Goal: Task Accomplishment & Management: Use online tool/utility

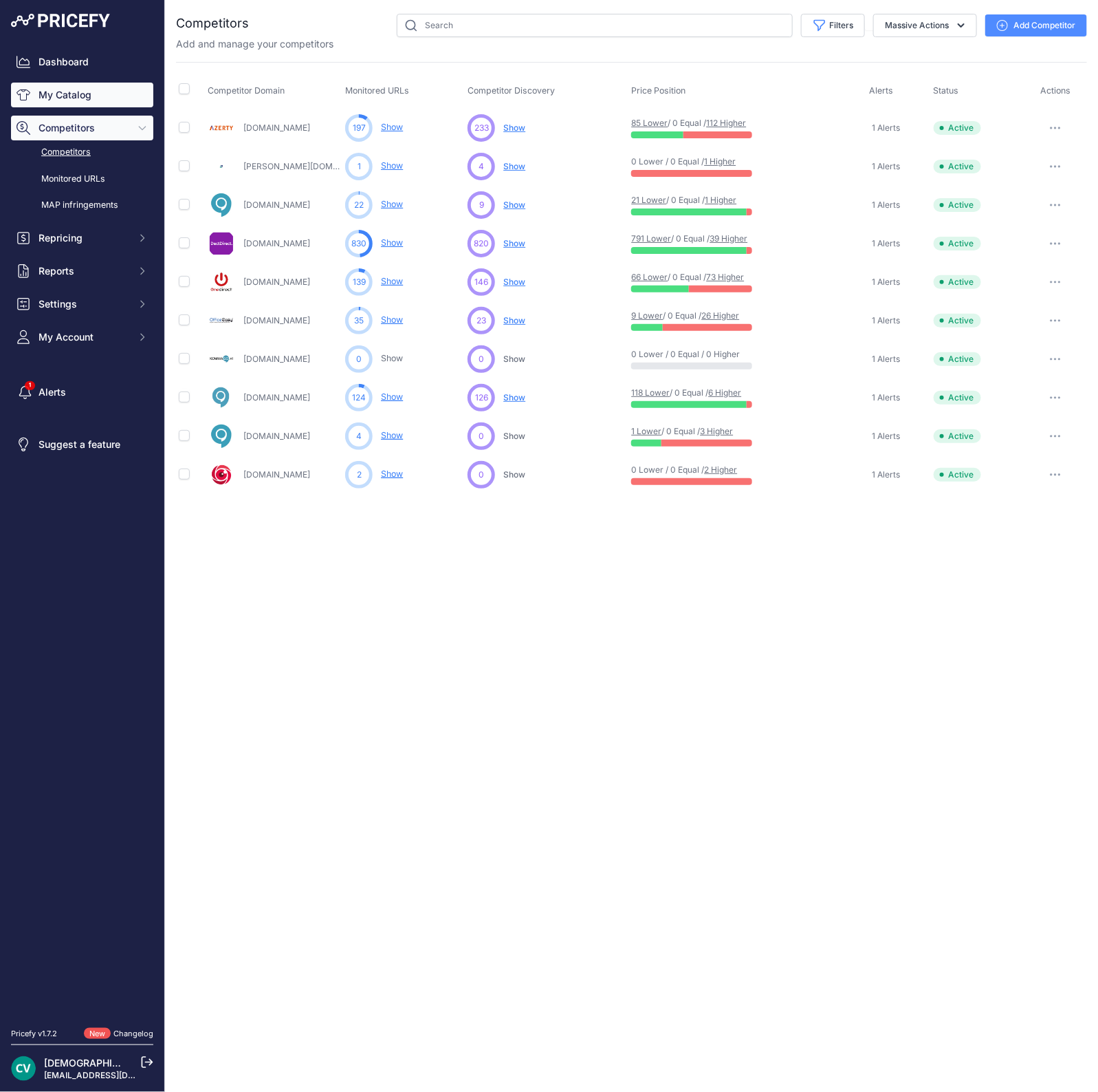
click at [56, 95] on link "My Catalog" at bounding box center [82, 95] width 142 height 25
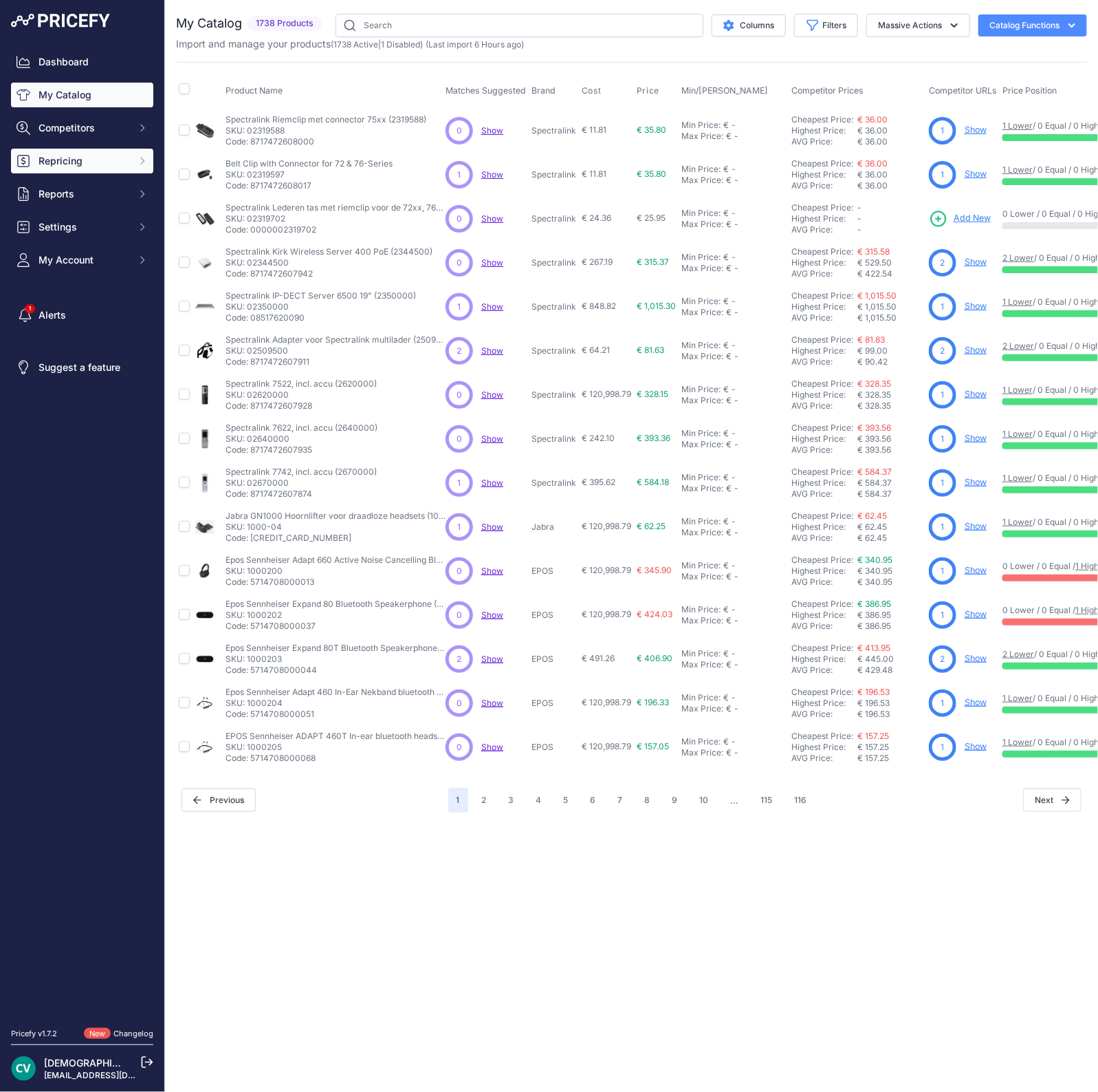
click at [79, 151] on button "Repricing" at bounding box center [82, 161] width 142 height 25
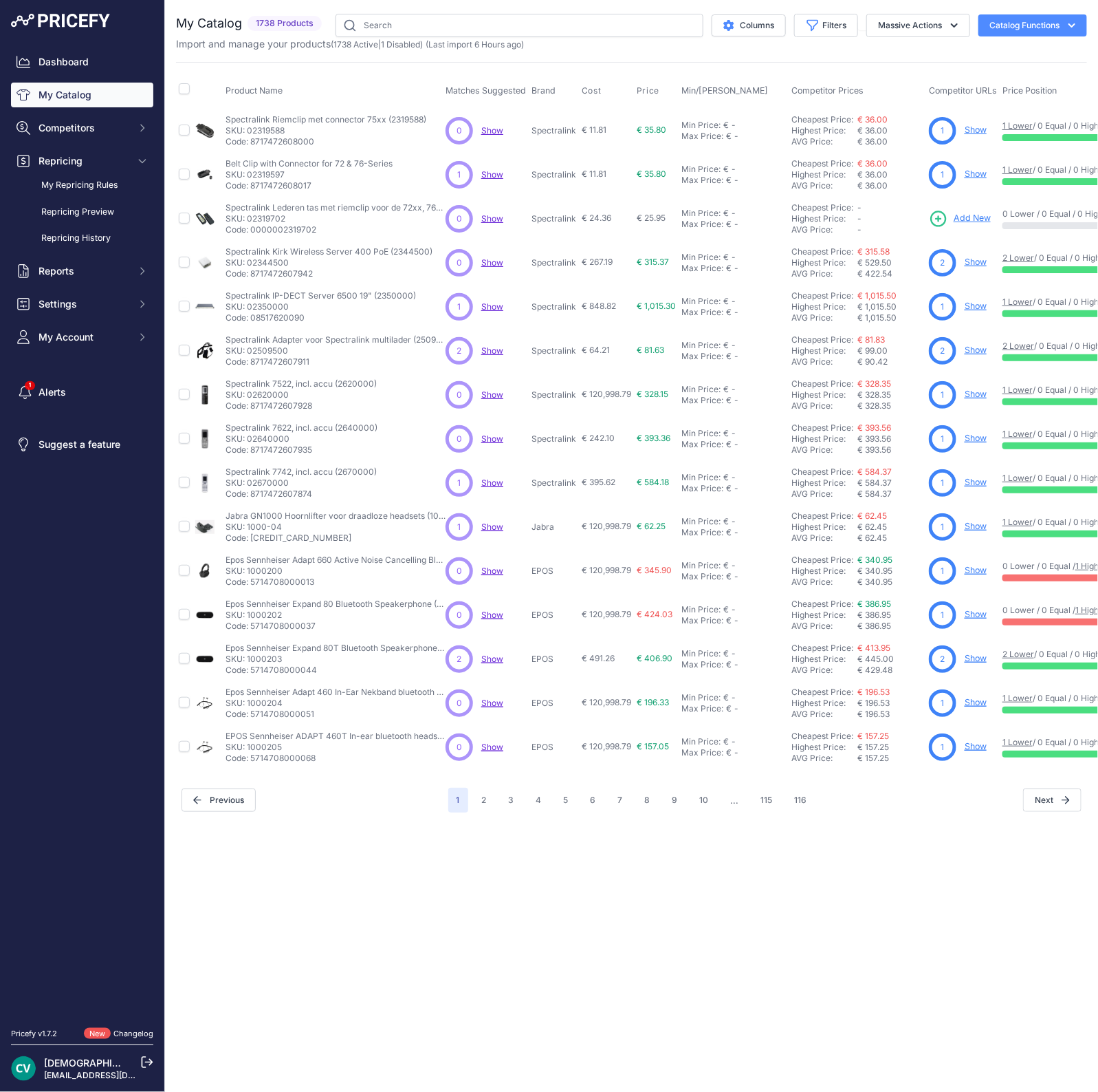
click at [75, 77] on div "Dashboard My Catalog Competitors Competitors Monitored URLs MAP infringements R…" at bounding box center [82, 200] width 142 height 300
click at [68, 89] on link "My Catalog" at bounding box center [82, 95] width 142 height 25
click at [533, 17] on input "text" at bounding box center [519, 25] width 368 height 23
drag, startPoint x: 0, startPoint y: 0, endPoint x: 533, endPoint y: 17, distance: 533.3
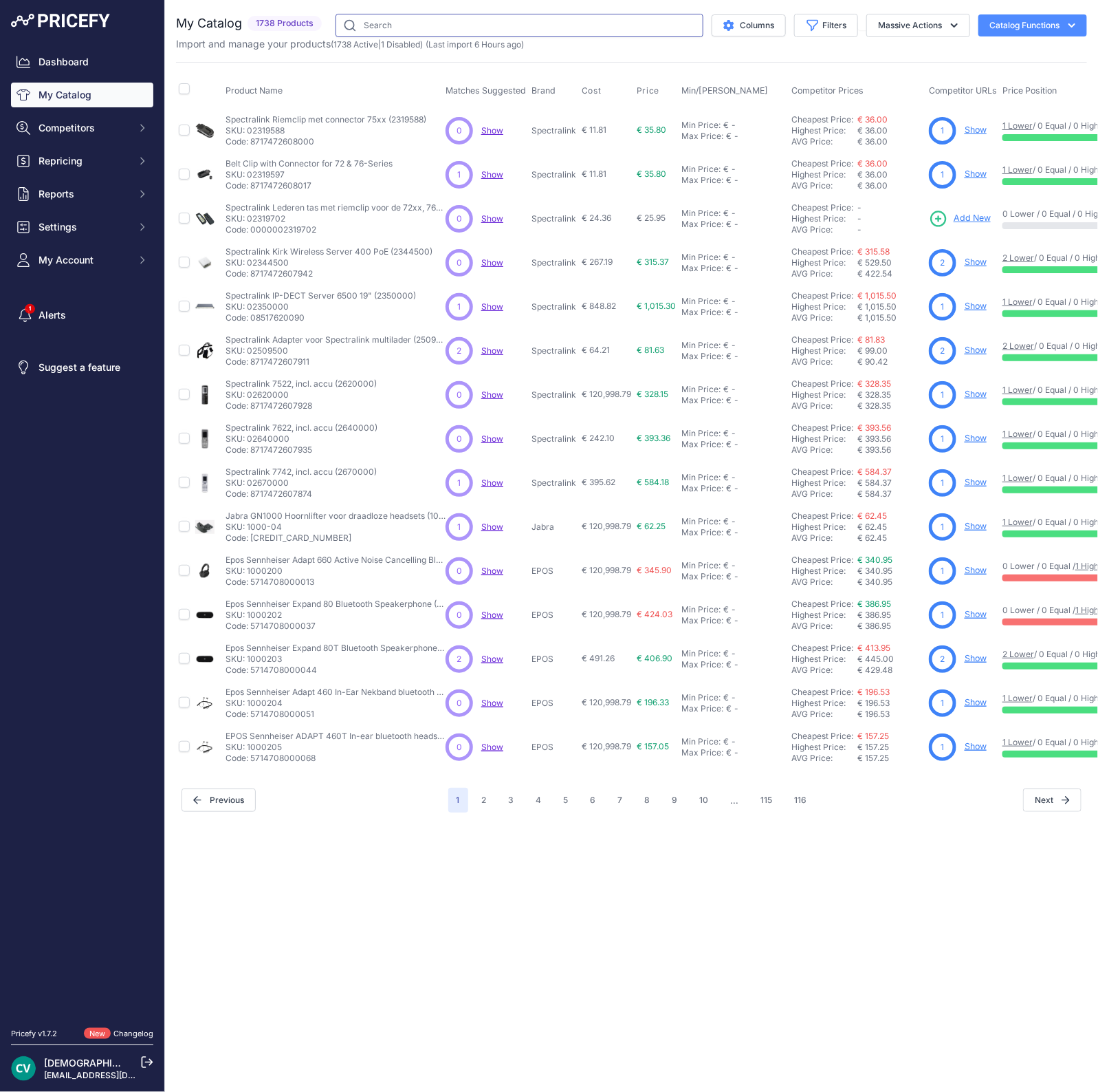
click at [533, 17] on input "text" at bounding box center [519, 25] width 368 height 23
type input "t46u"
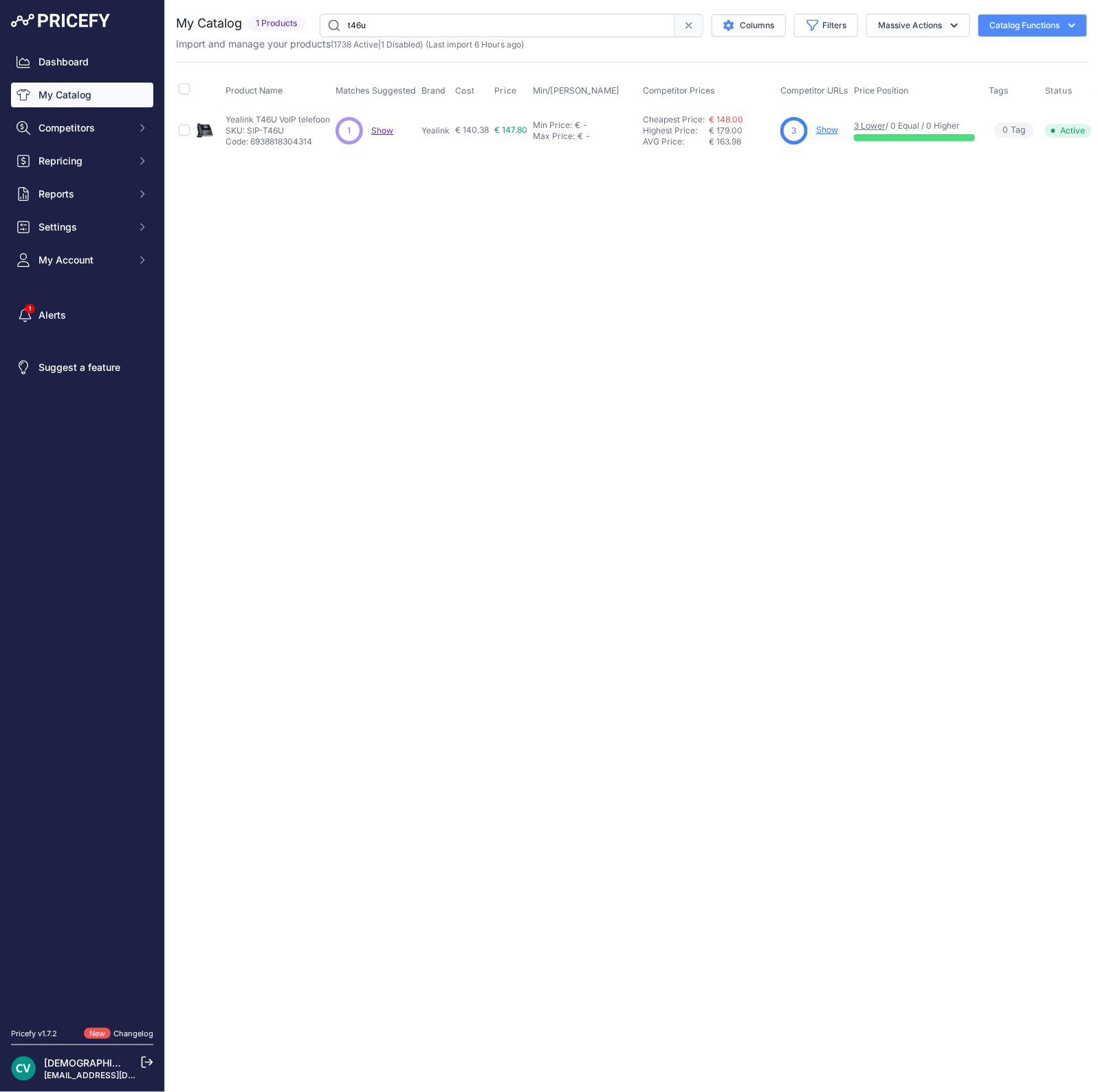
click at [286, 142] on p "Code: 6938818304314" at bounding box center [278, 141] width 105 height 11
copy p "6938818304314"
click at [870, 125] on link "3 Lower" at bounding box center [870, 126] width 32 height 10
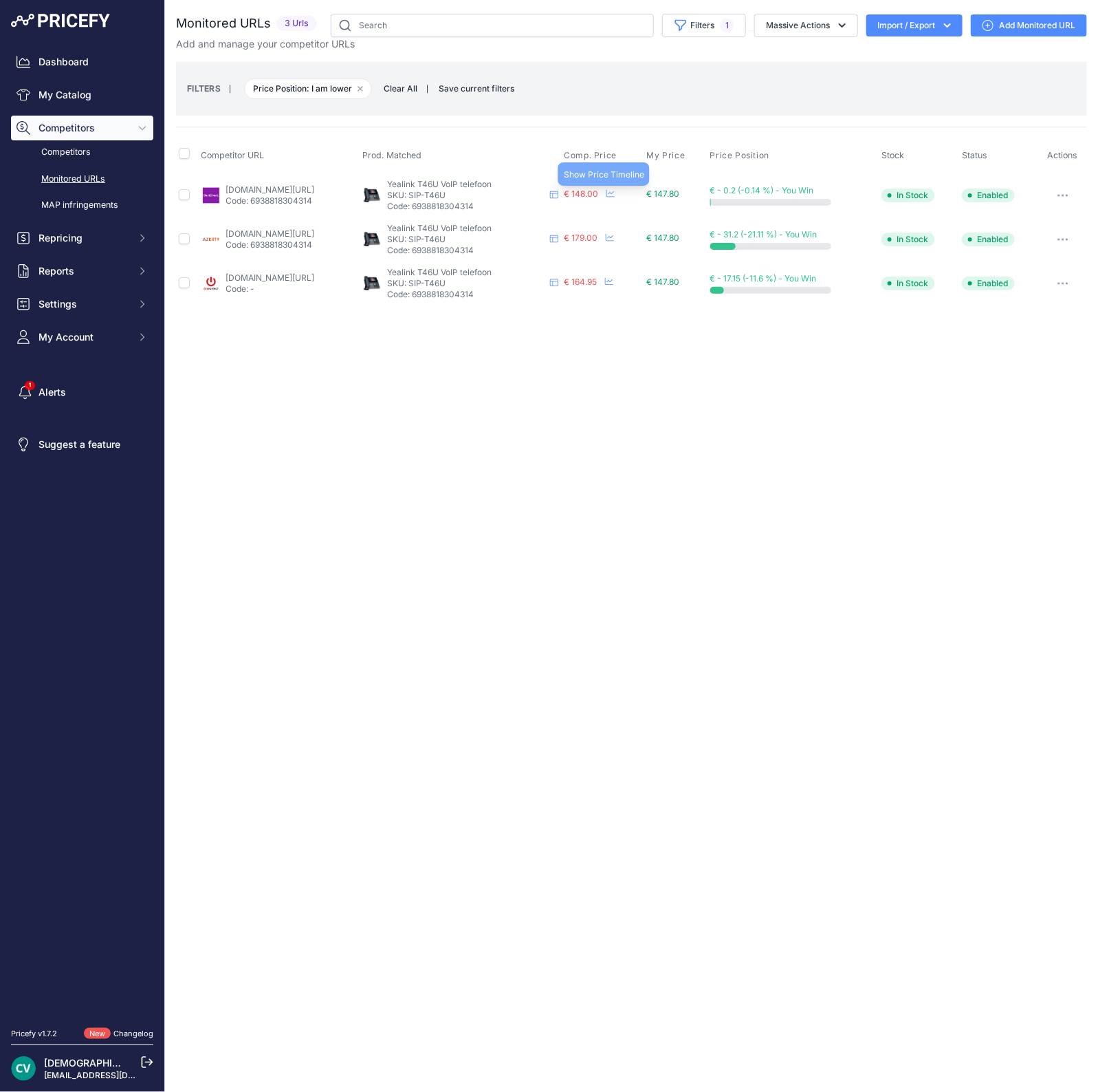
click at [615, 190] on icon at bounding box center [610, 193] width 8 height 8
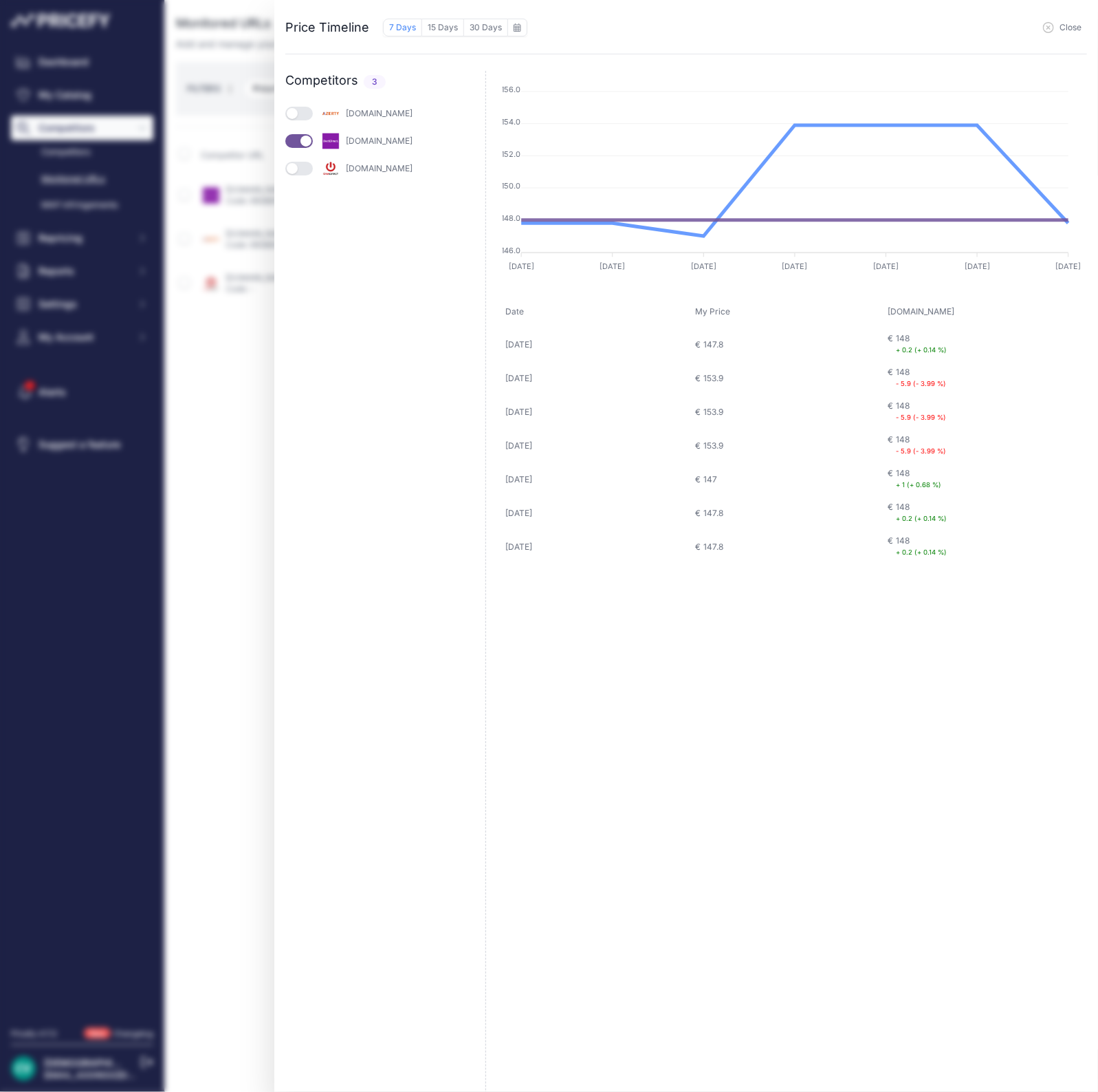
click at [1055, 27] on button "Close" at bounding box center [1062, 27] width 38 height 11
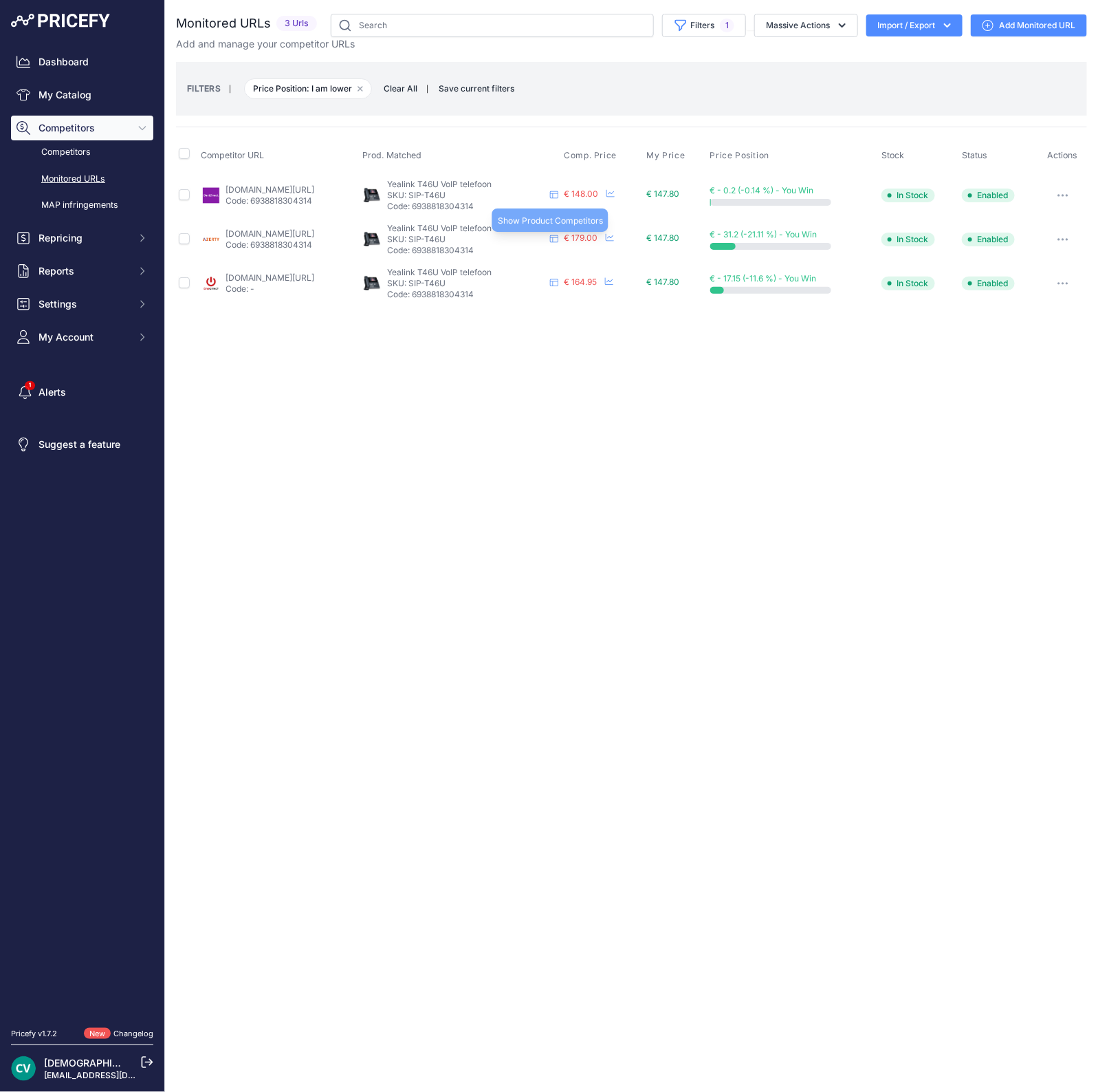
click at [558, 235] on icon at bounding box center [553, 238] width 8 height 8
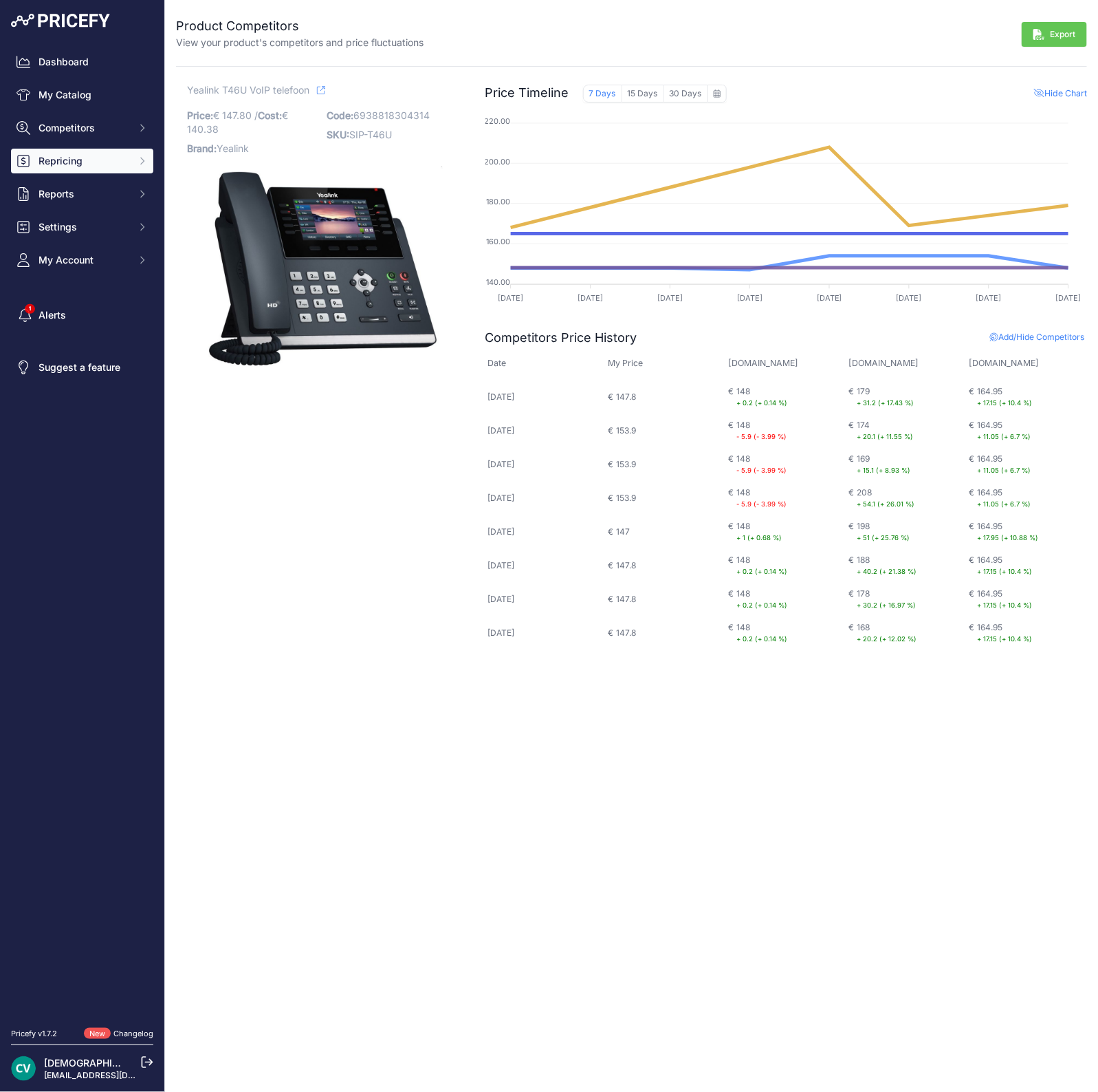
click at [118, 163] on span "Repricing" at bounding box center [83, 160] width 90 height 14
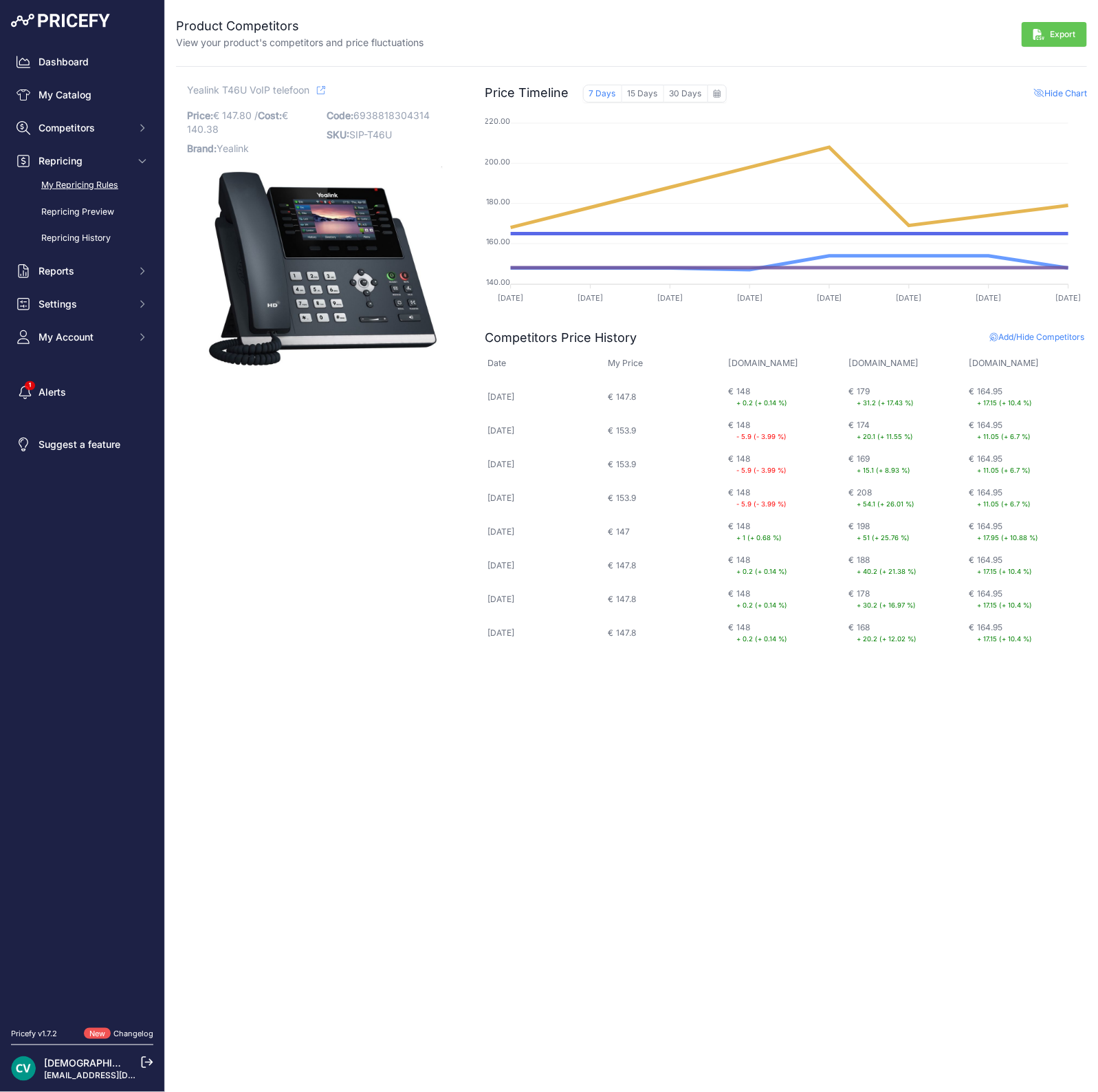
click at [110, 181] on link "My Repricing Rules" at bounding box center [82, 185] width 142 height 24
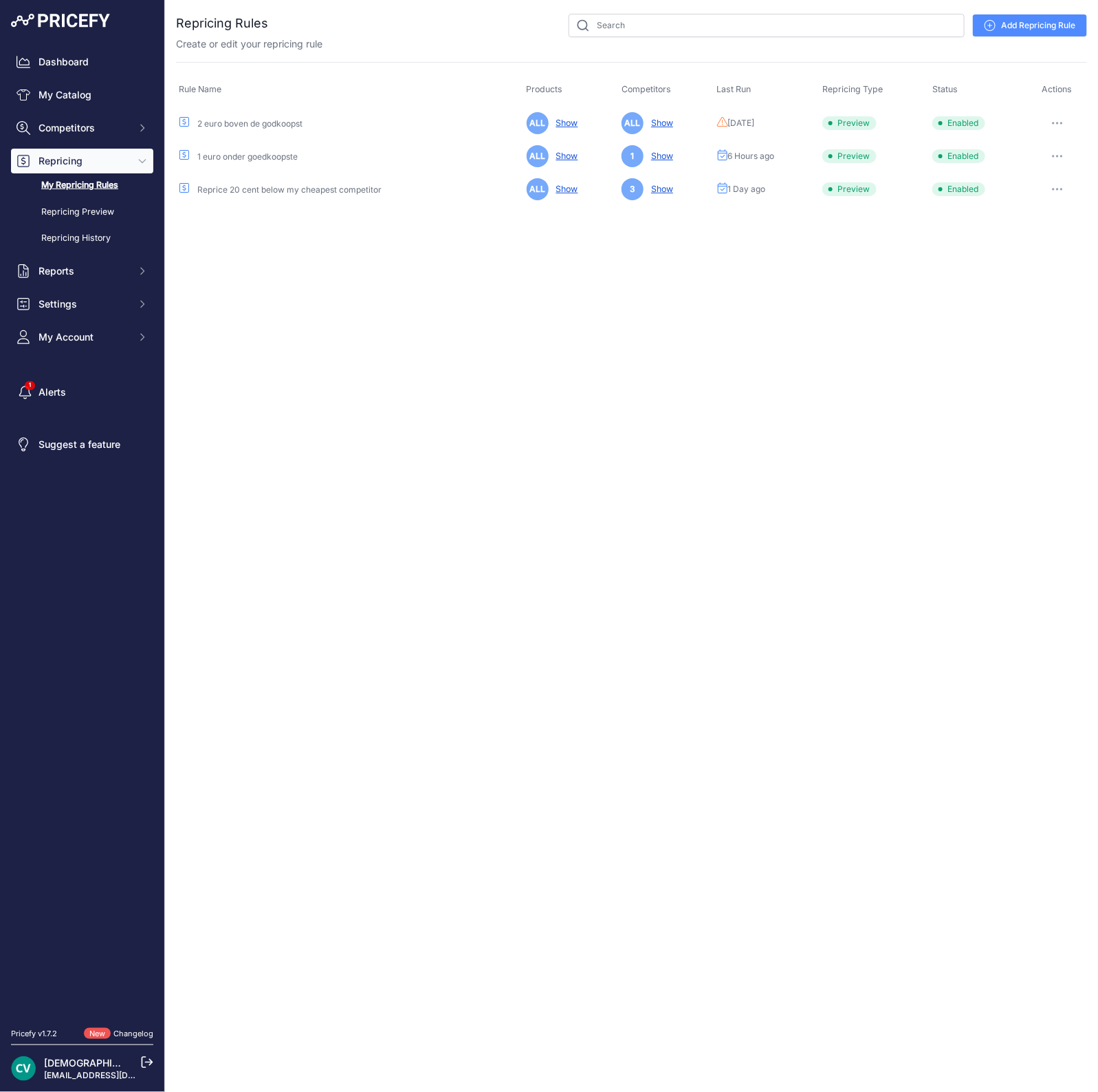
click at [87, 187] on link "My Repricing Rules" at bounding box center [82, 185] width 142 height 24
click at [1059, 122] on icon "button" at bounding box center [1057, 123] width 11 height 3
click at [1034, 175] on button "Run Preview" at bounding box center [1040, 174] width 88 height 22
